Goal: Information Seeking & Learning: Understand process/instructions

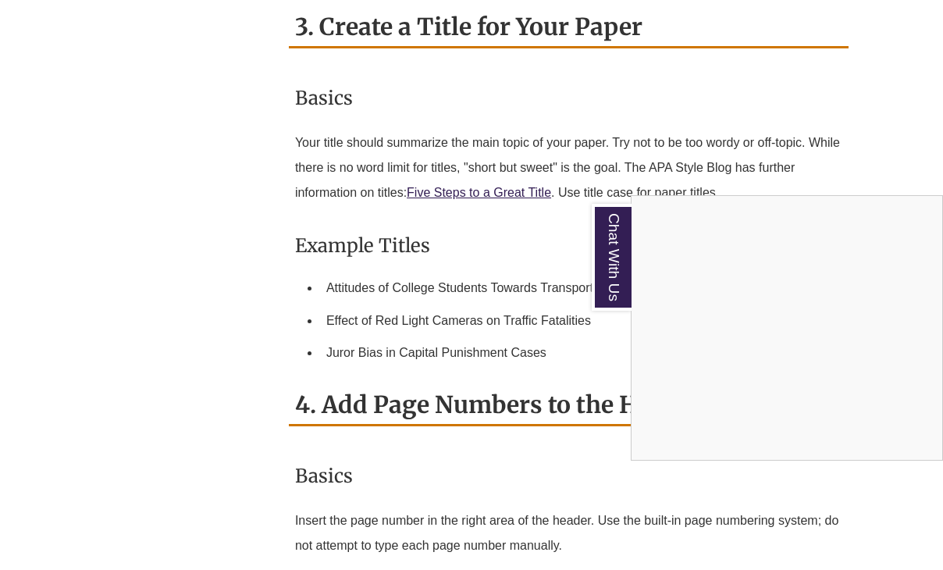
scroll to position [1931, 0]
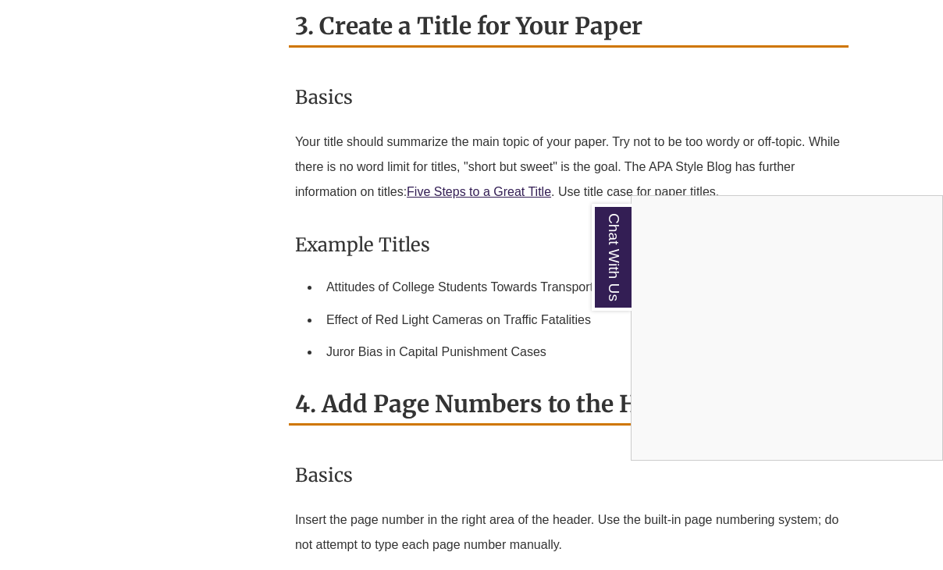
click at [491, 440] on div "Chat With Us" at bounding box center [471, 285] width 943 height 570
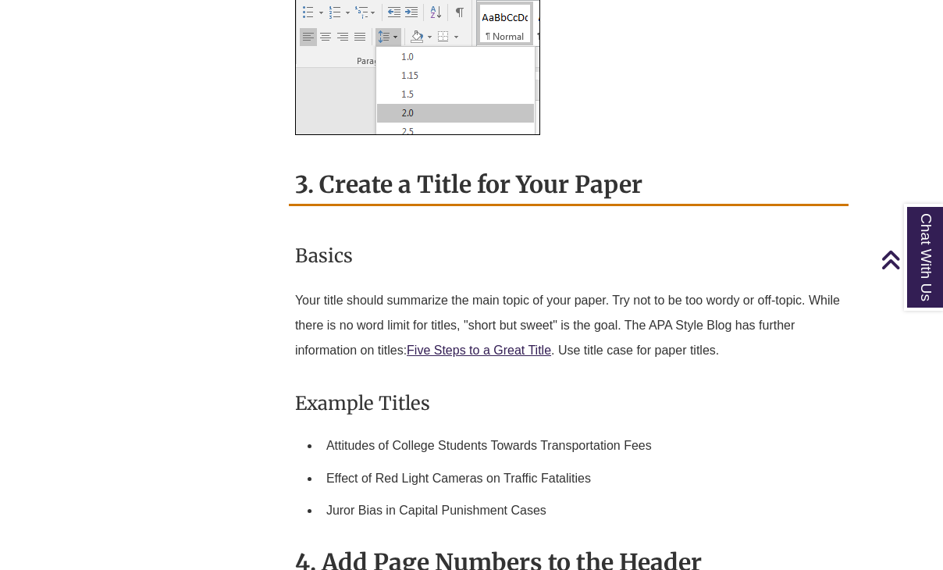
scroll to position [1753, 0]
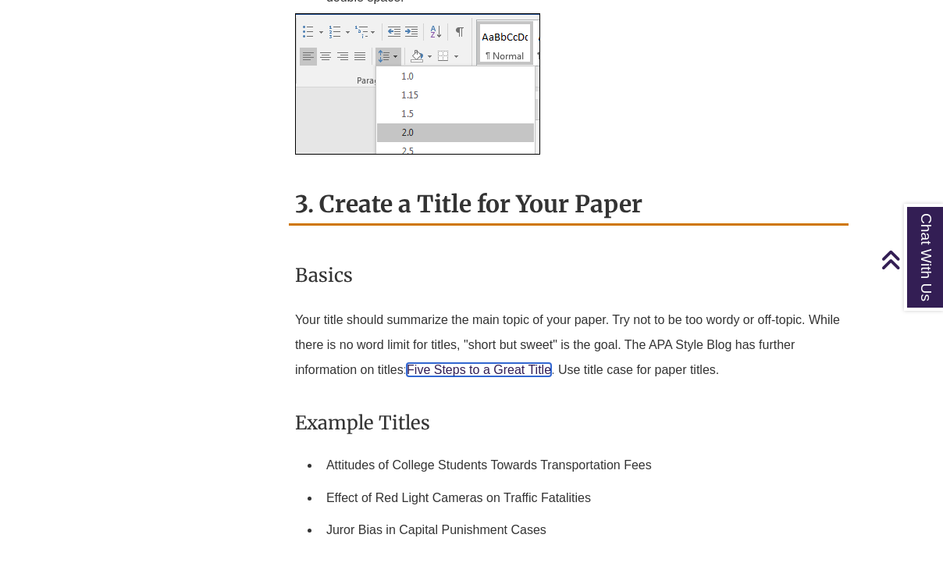
click at [499, 363] on link "Five Steps to a Great Title" at bounding box center [479, 369] width 144 height 13
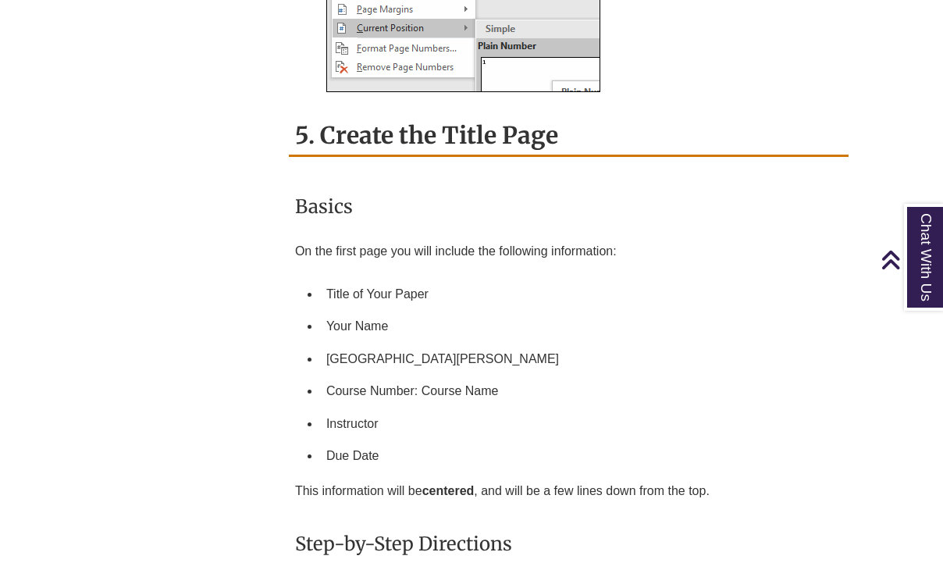
scroll to position [3007, 0]
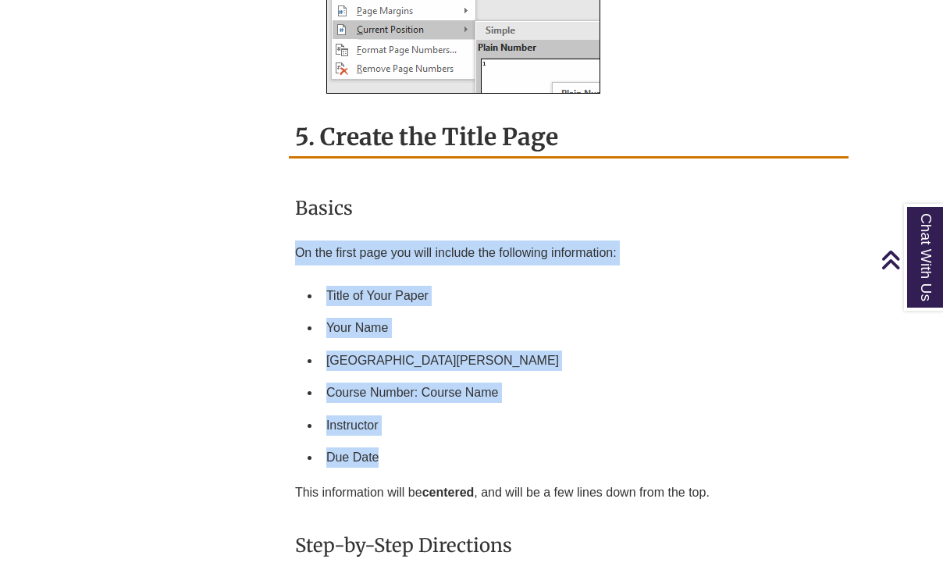
drag, startPoint x: 400, startPoint y: 435, endPoint x: 290, endPoint y: 233, distance: 230.5
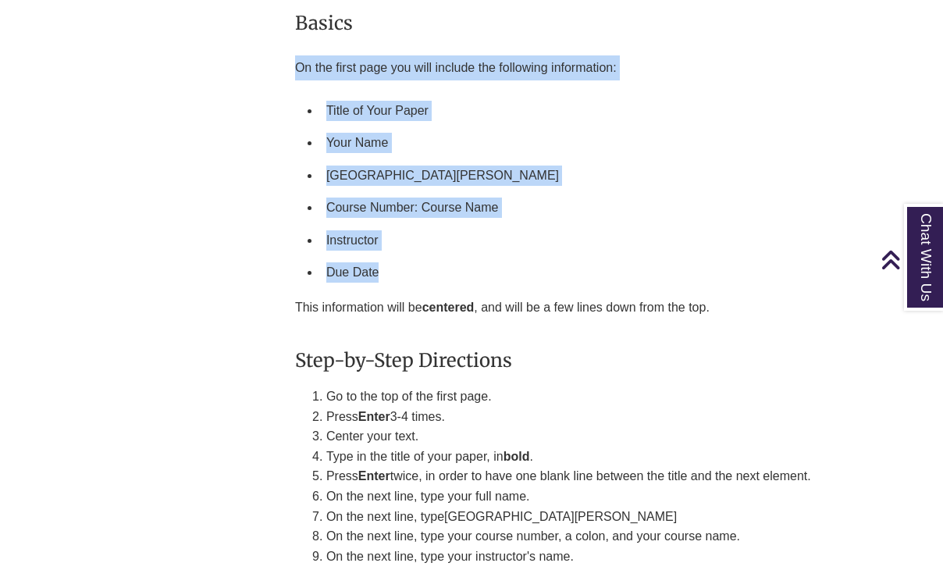
scroll to position [3194, 0]
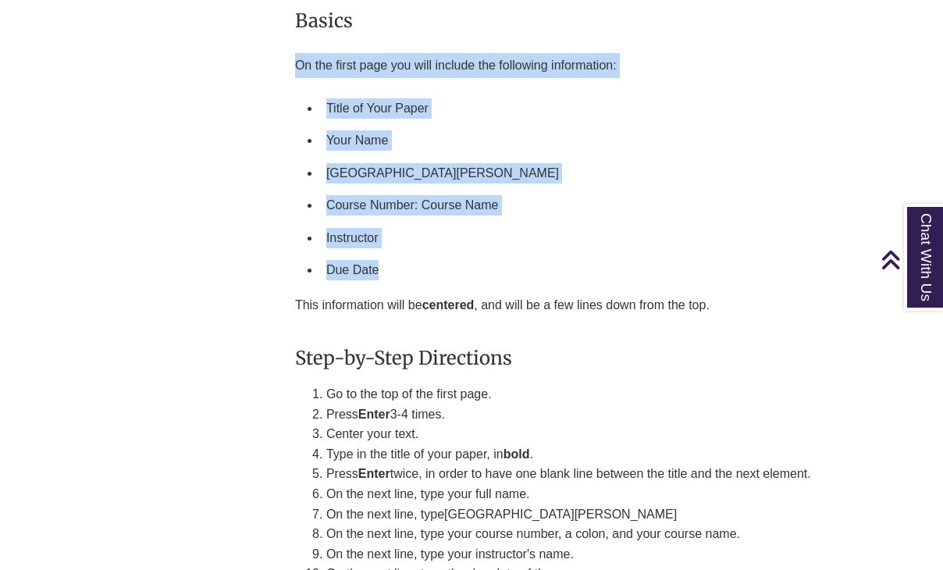
copy div "On the first page you will include the following information: Title of Your Pap…"
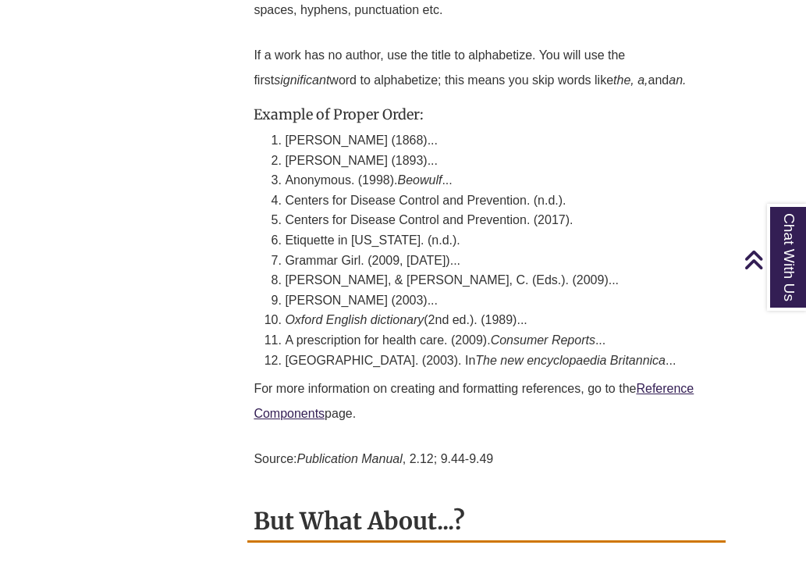
scroll to position [5114, 0]
click at [300, 381] on link "Reference Components" at bounding box center [474, 400] width 440 height 38
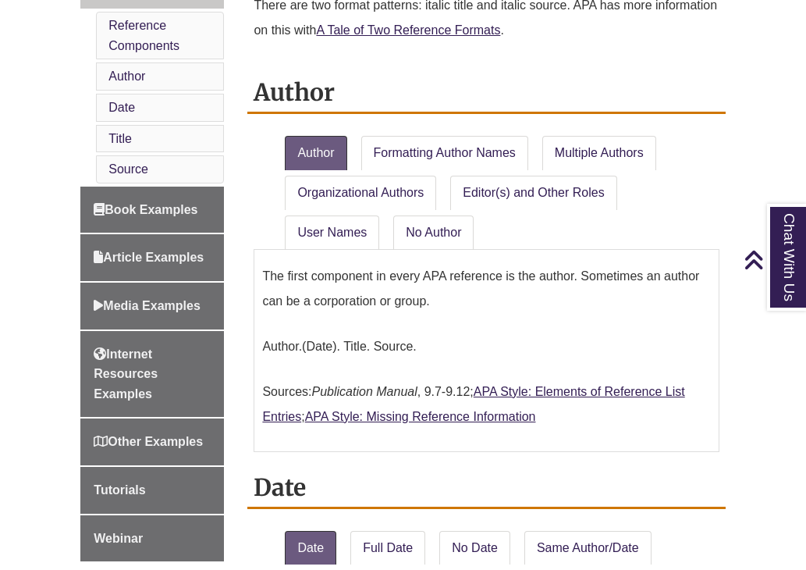
scroll to position [729, 0]
